Goal: Information Seeking & Learning: Learn about a topic

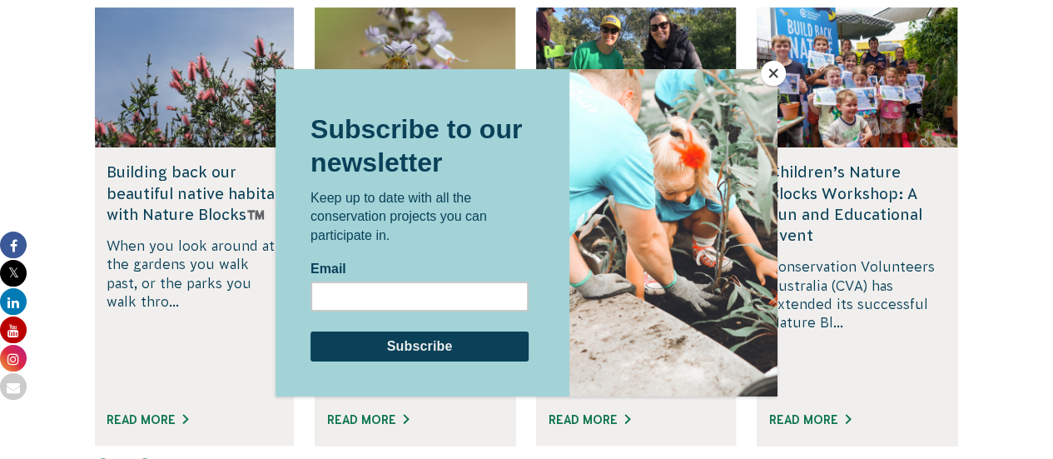
scroll to position [3397, 0]
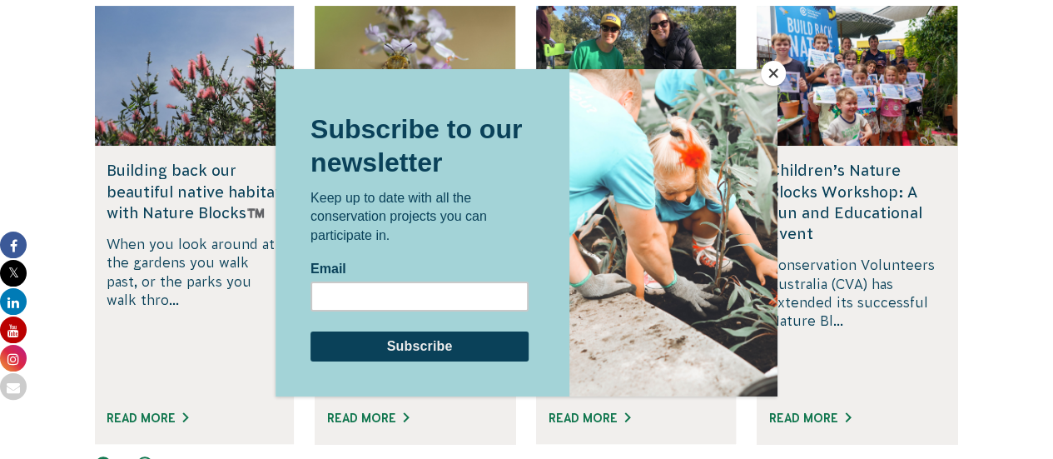
click at [768, 74] on button "Close" at bounding box center [773, 73] width 25 height 25
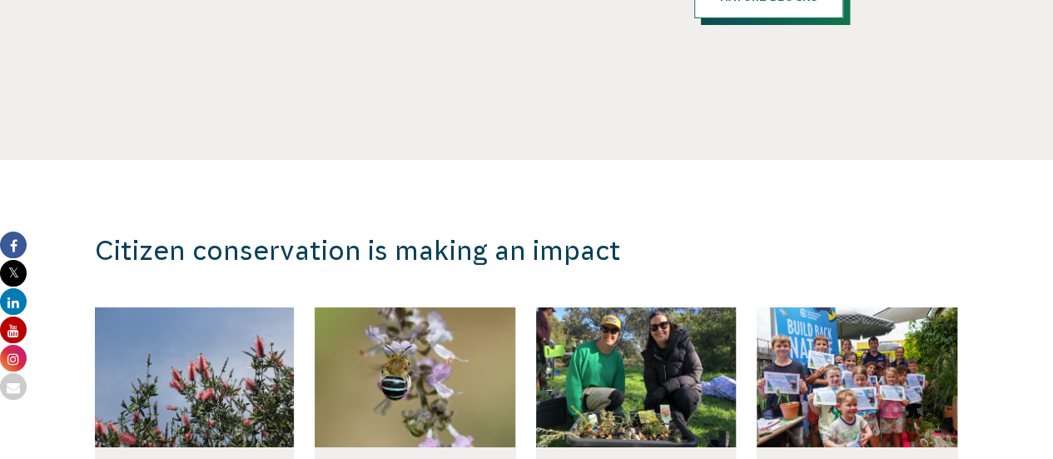
scroll to position [3097, 0]
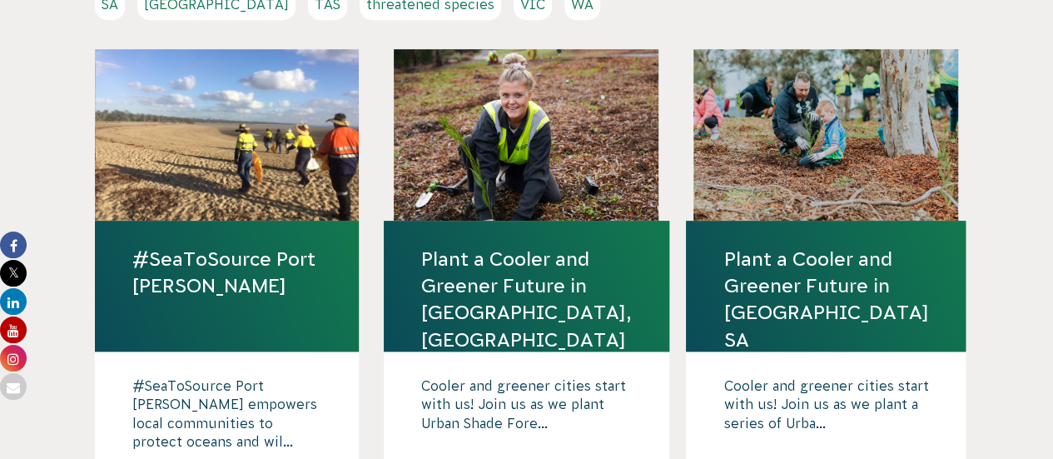
scroll to position [499, 0]
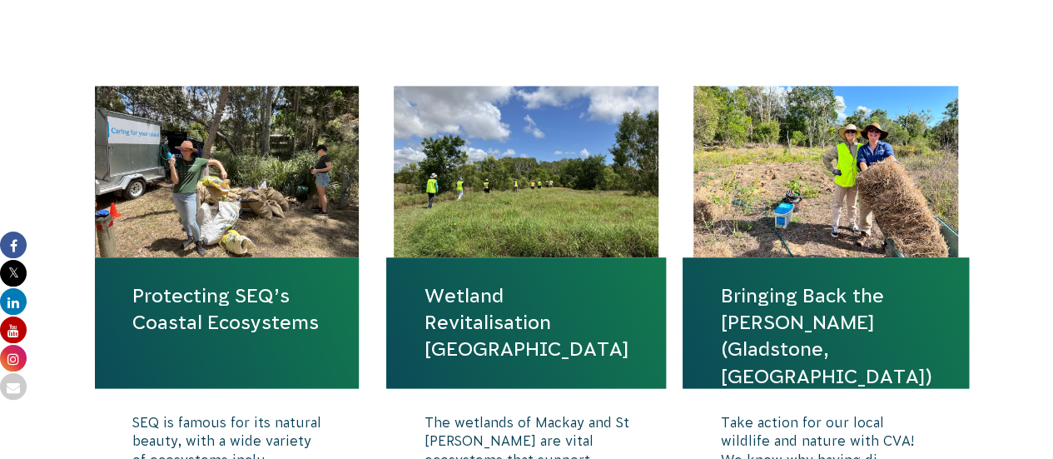
scroll to position [1023, 0]
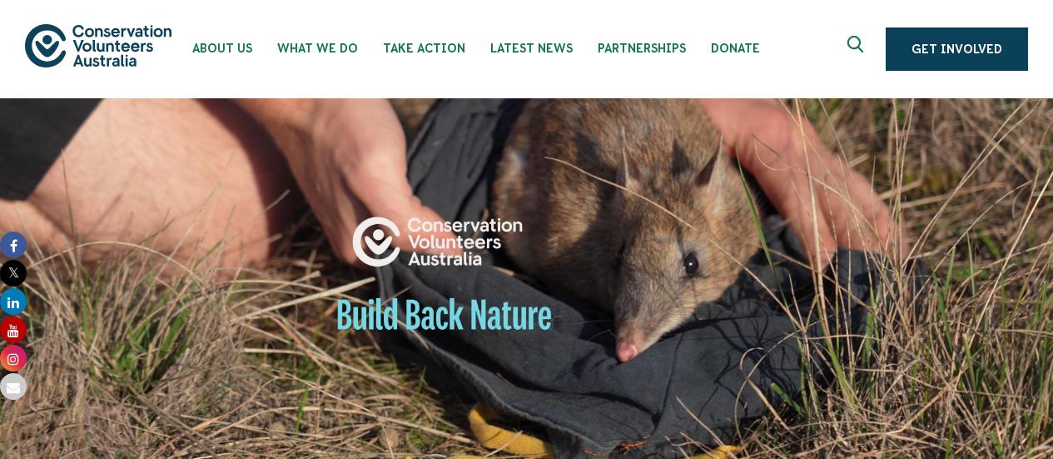
scroll to position [528, 0]
